Goal: Transaction & Acquisition: Purchase product/service

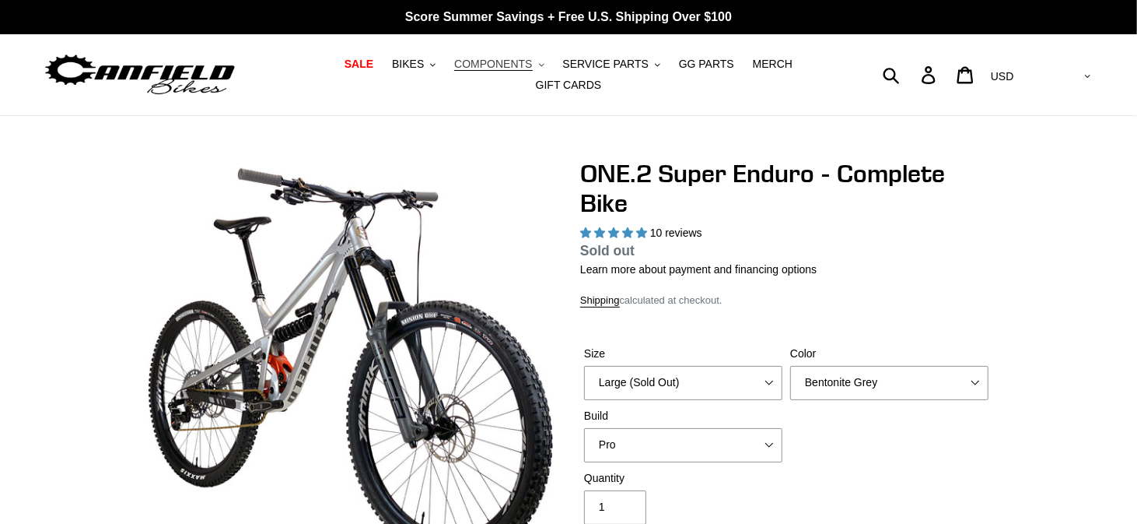
select select "highest-rating"
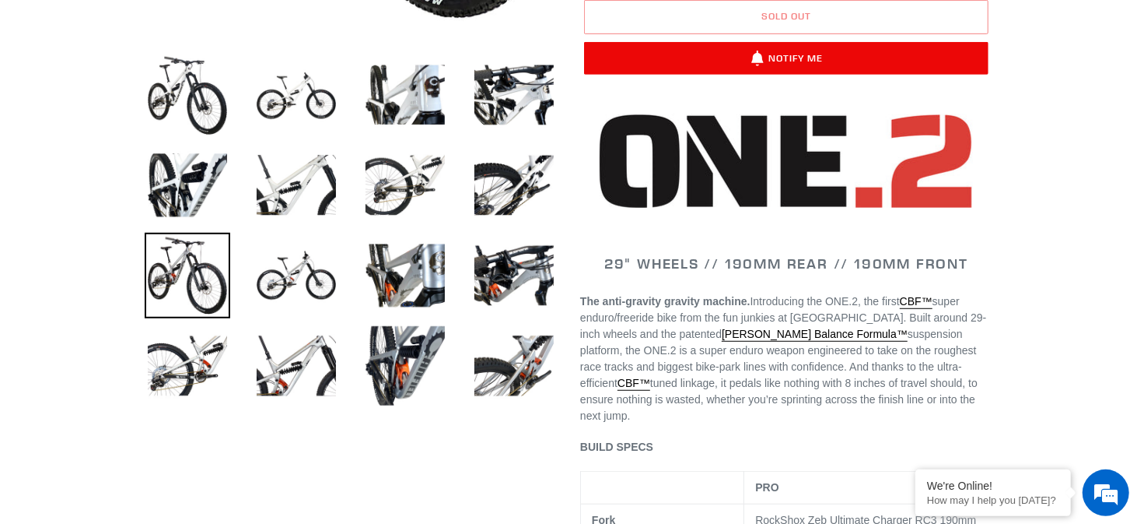
scroll to position [311, 0]
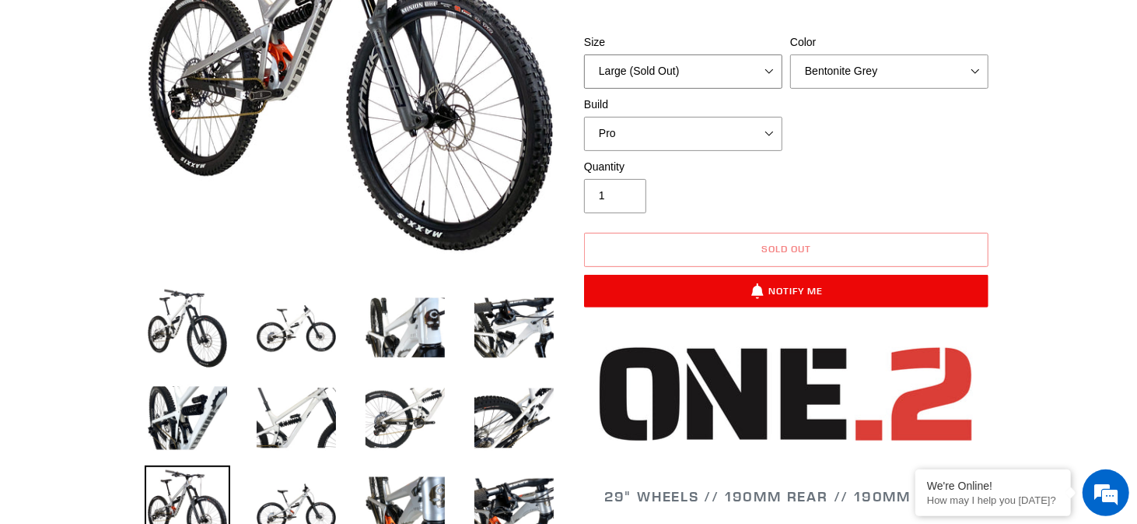
click at [762, 54] on select "Medium (Please allow 2 weeks for delivery) Large (Sold Out)" at bounding box center [683, 71] width 198 height 34
select select "Medium (Please allow 2 weeks for delivery)"
click at [584, 64] on select "Medium (Please allow 2 weeks for delivery) Large (Sold Out)" at bounding box center [683, 71] width 198 height 34
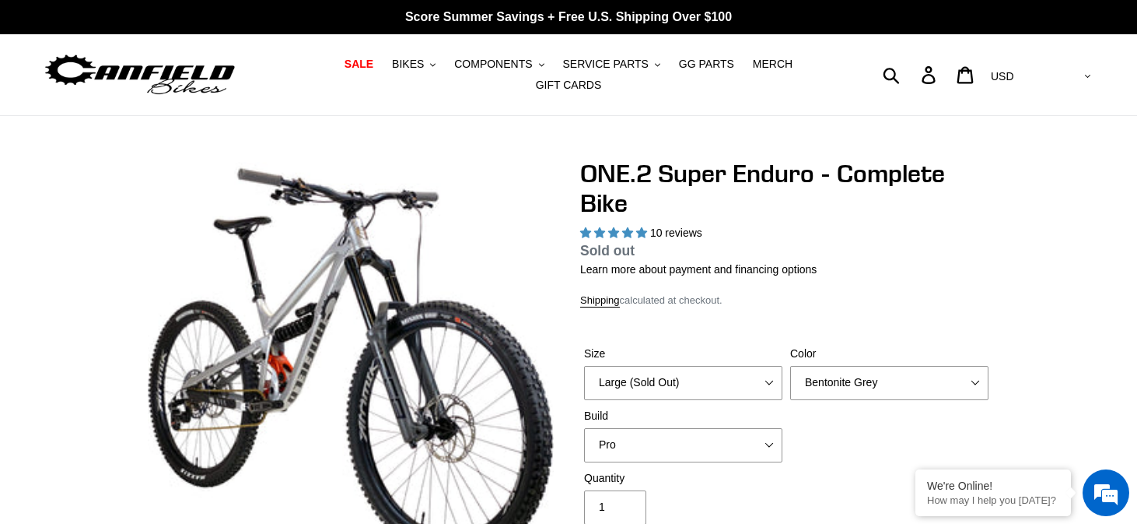
select select "highest-rating"
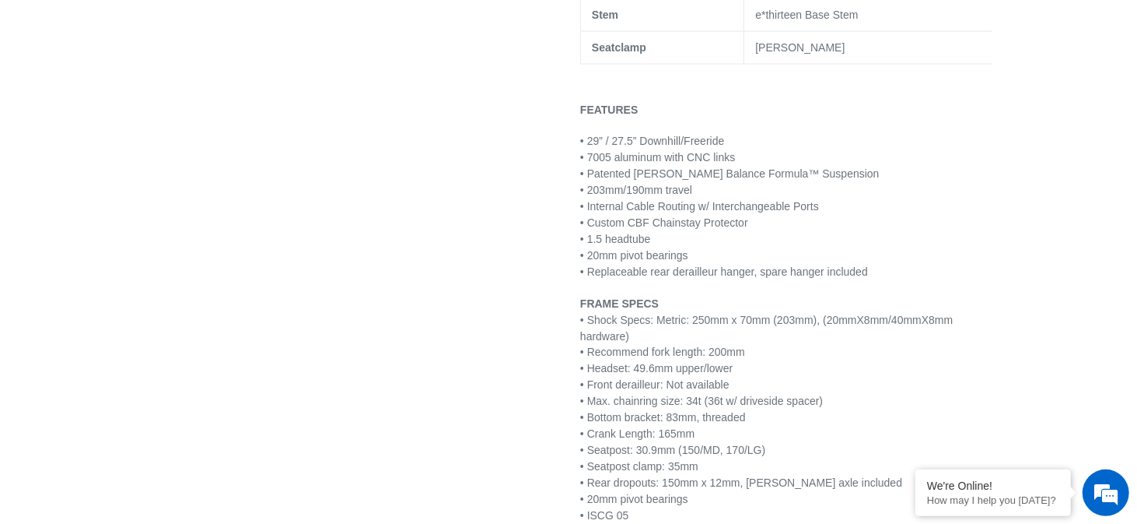
scroll to position [1556, 0]
